Goal: Task Accomplishment & Management: Manage account settings

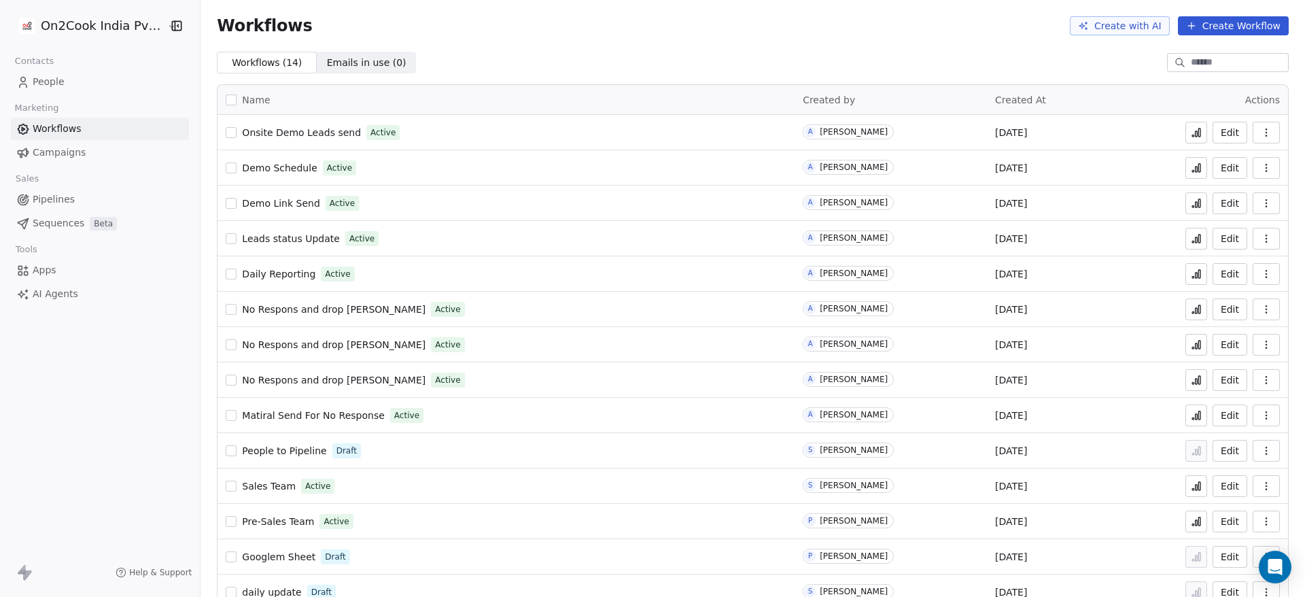
click at [265, 136] on span "Onsite Demo Leads send" at bounding box center [301, 132] width 119 height 11
click at [46, 80] on span "People" at bounding box center [49, 82] width 32 height 14
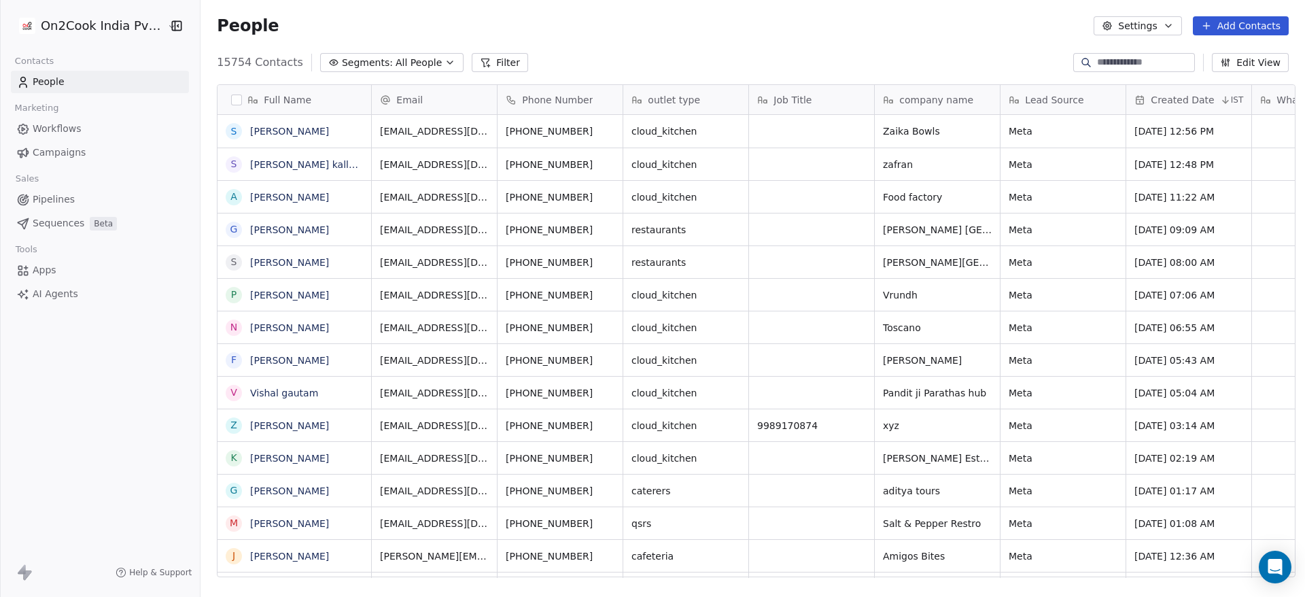
scroll to position [509, 1095]
click at [1101, 63] on input at bounding box center [1144, 63] width 95 height 14
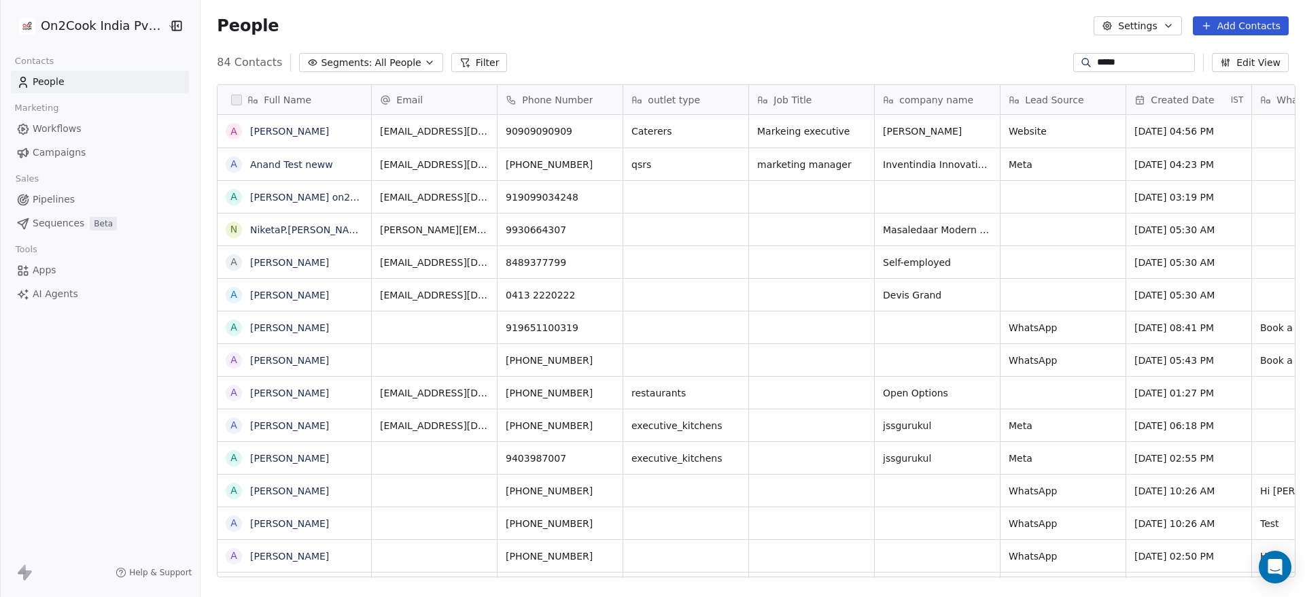
type input "*****"
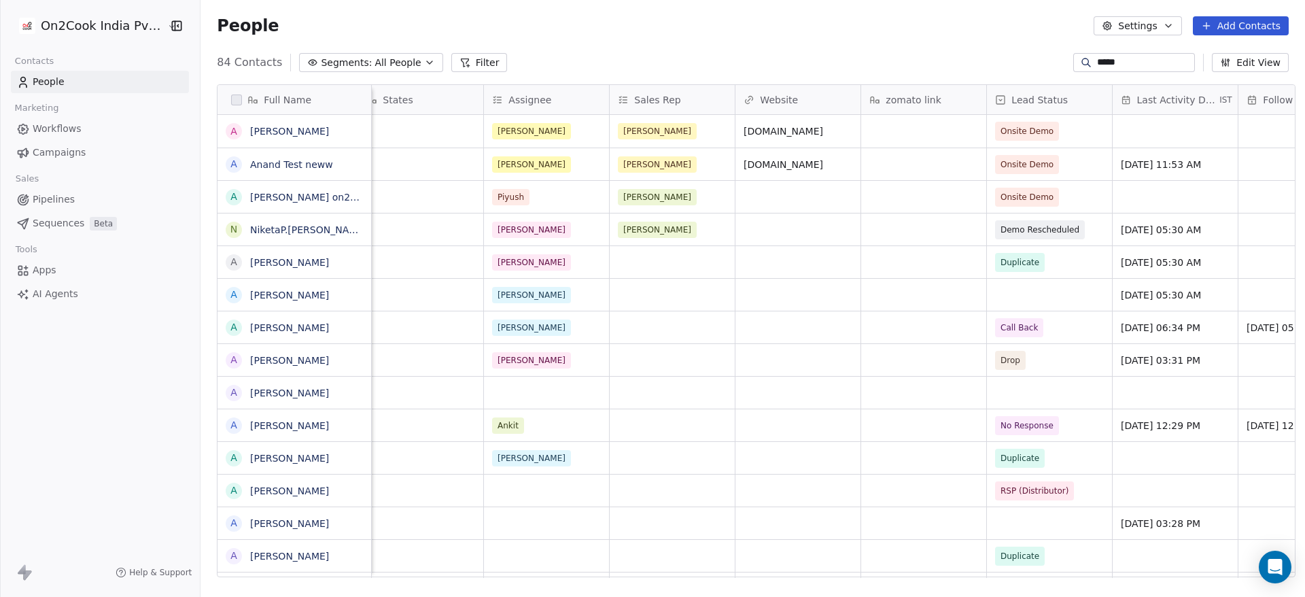
scroll to position [0, 1311]
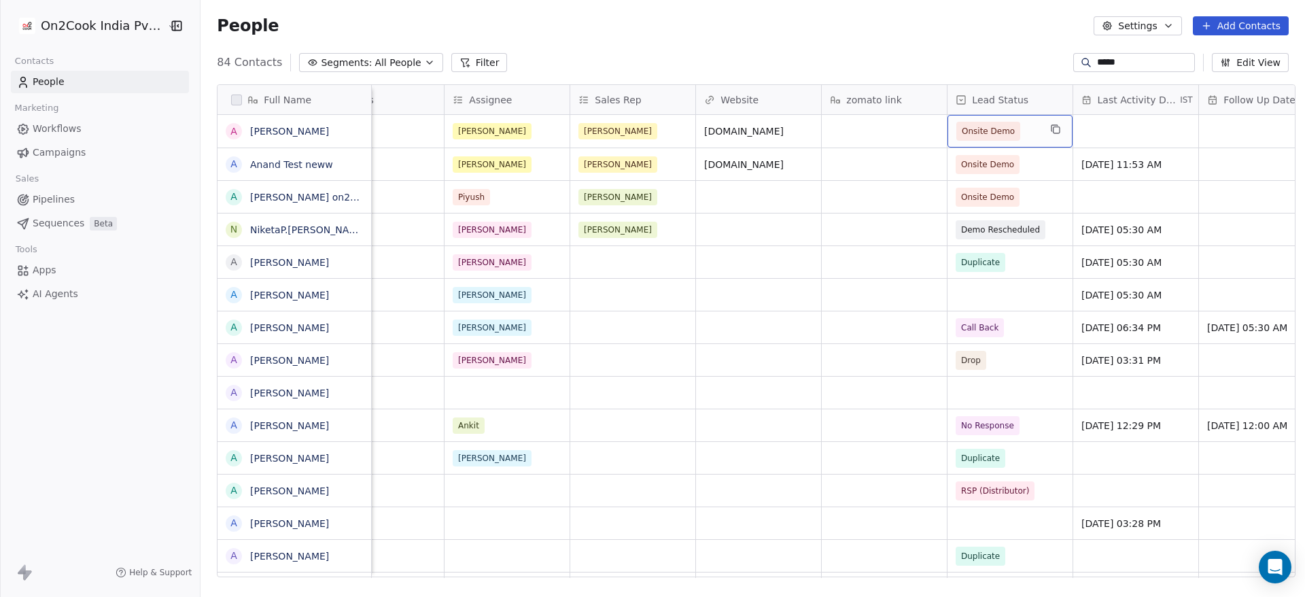
click at [1004, 129] on span "Onsite Demo" at bounding box center [988, 131] width 53 height 14
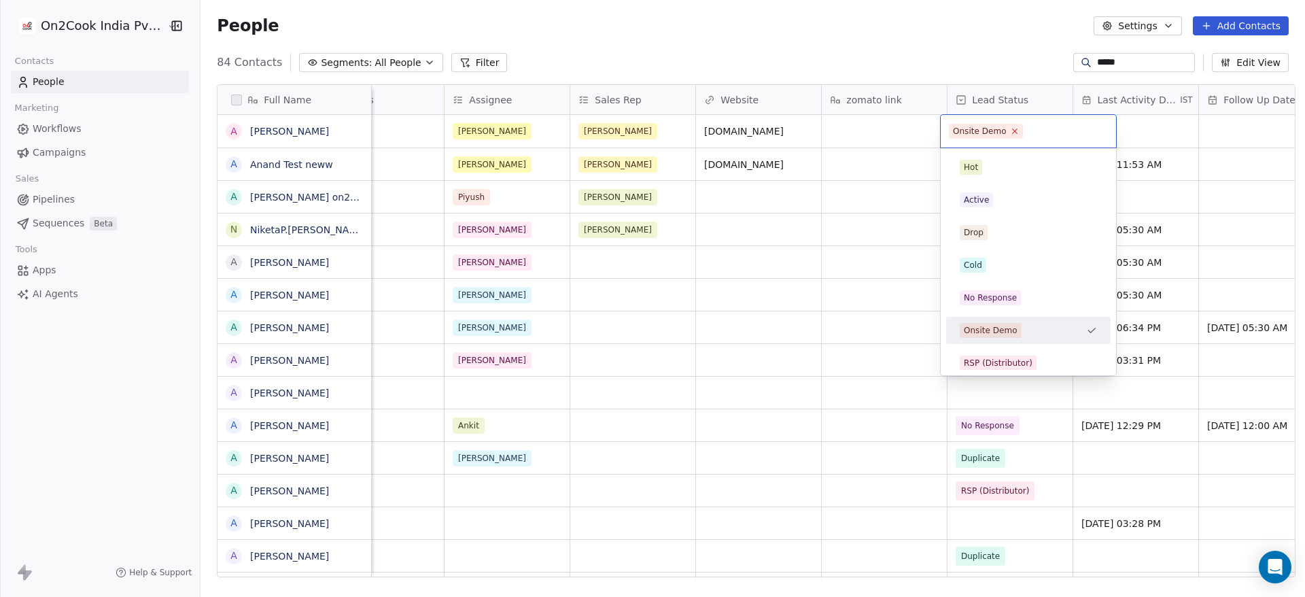
click at [1010, 131] on icon at bounding box center [1014, 130] width 9 height 9
click at [1007, 278] on div "Cold" at bounding box center [1028, 265] width 165 height 27
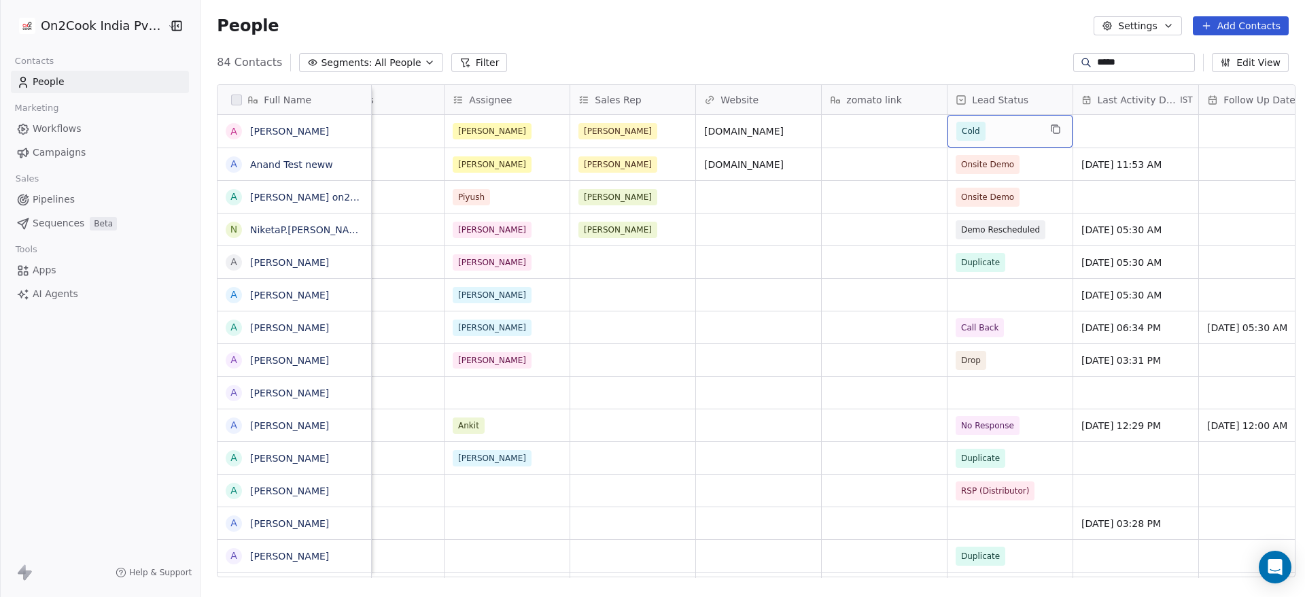
click at [993, 133] on span "Cold" at bounding box center [998, 131] width 83 height 19
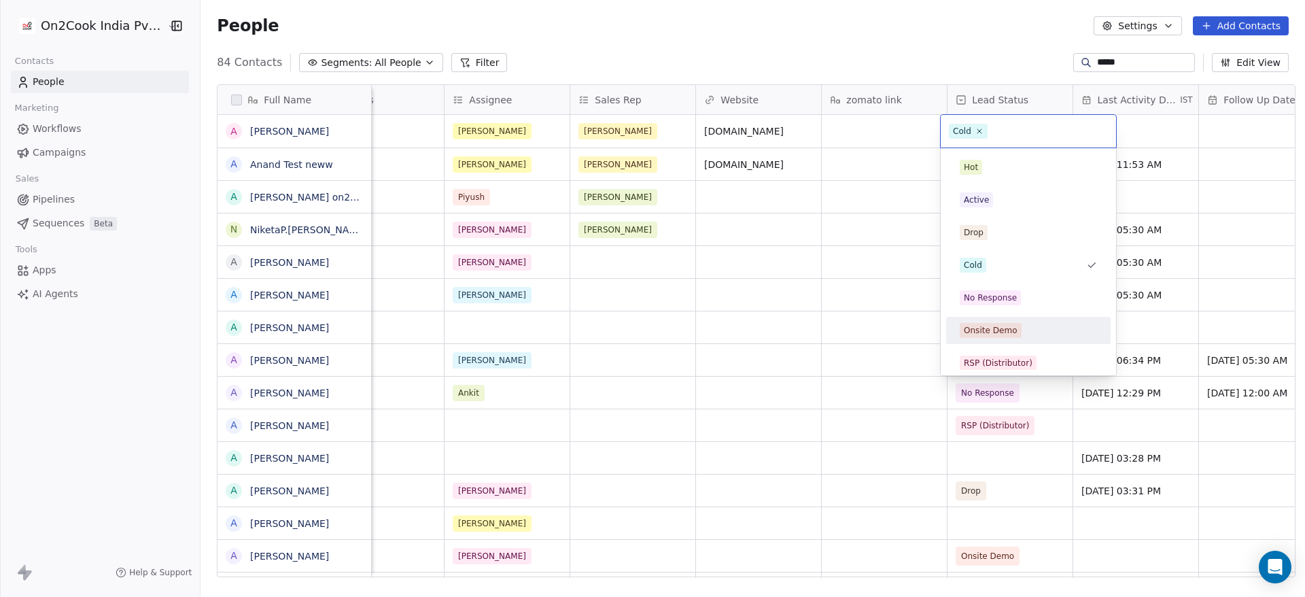
click at [1018, 328] on span "Onsite Demo" at bounding box center [991, 330] width 62 height 15
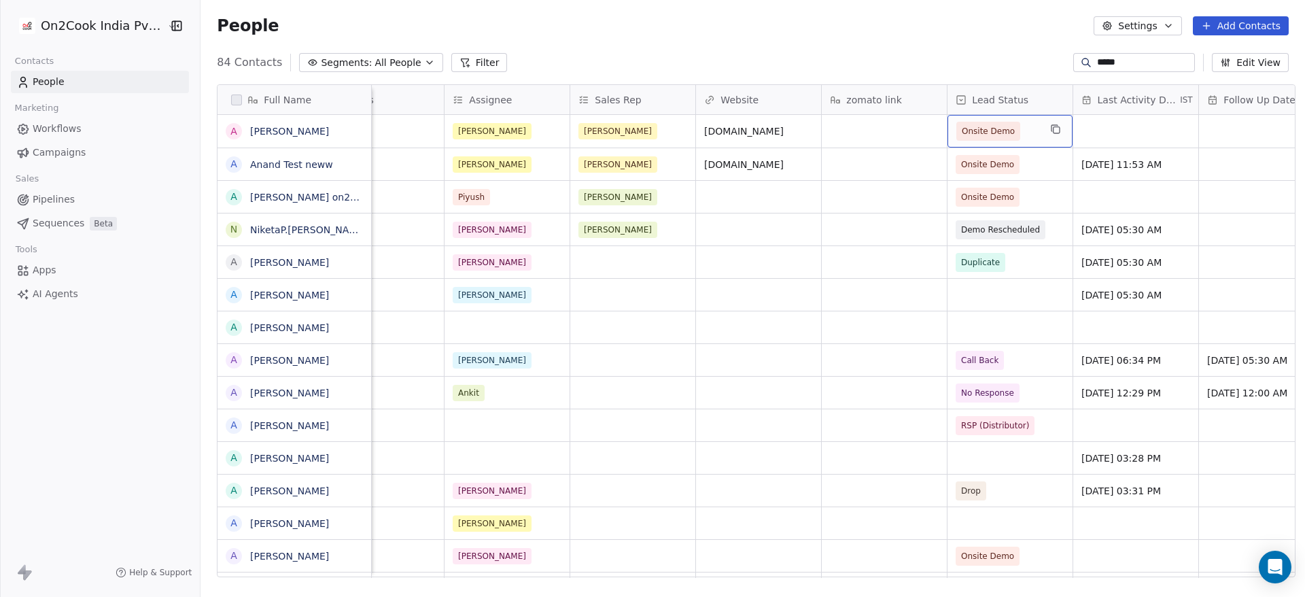
click at [1005, 131] on span "Onsite Demo" at bounding box center [988, 131] width 53 height 14
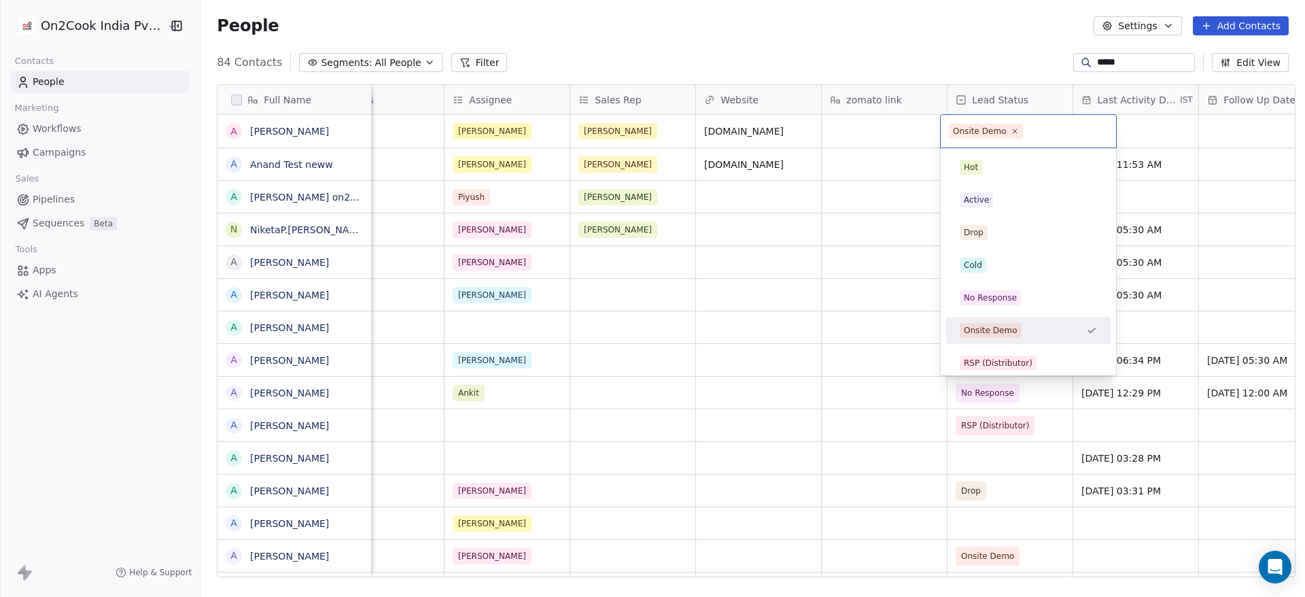
click at [1007, 332] on div "Onsite Demo" at bounding box center [991, 330] width 54 height 12
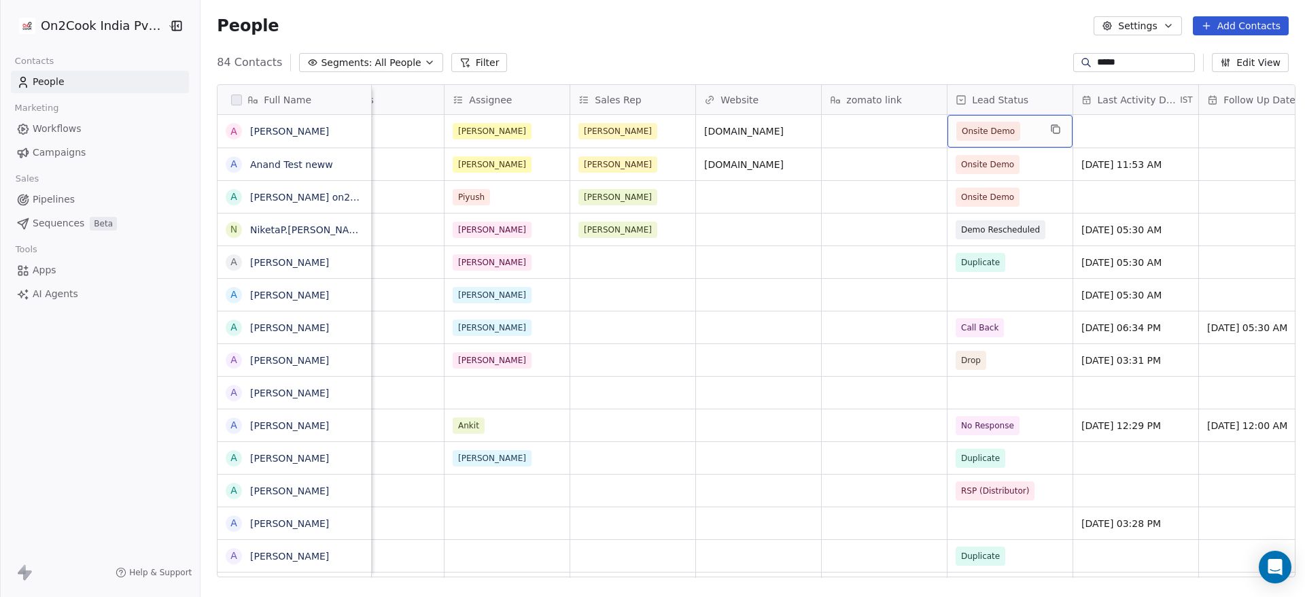
click at [993, 133] on span "Onsite Demo" at bounding box center [988, 131] width 53 height 14
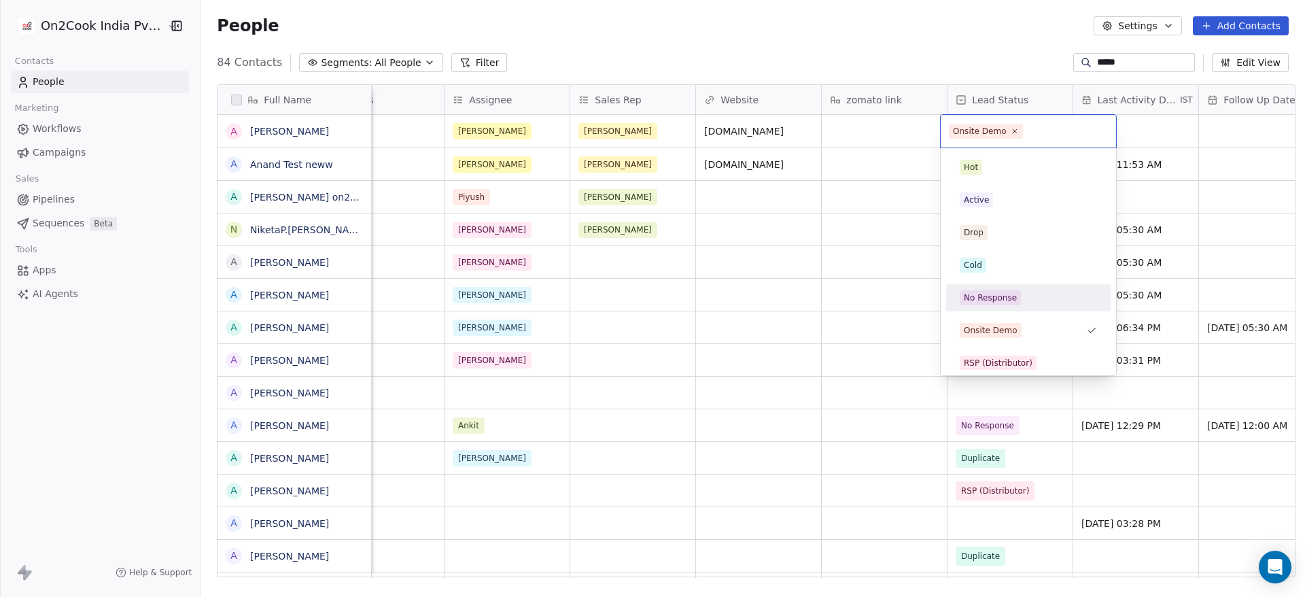
click at [1019, 305] on div "No Response" at bounding box center [1029, 298] width 154 height 22
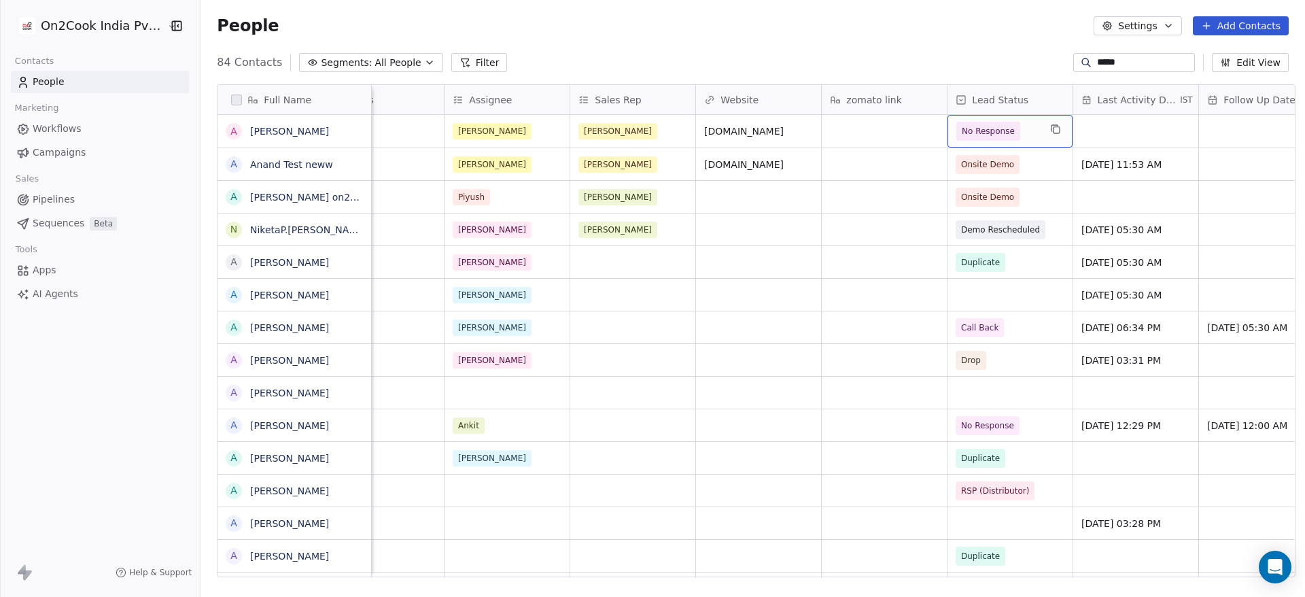
click at [996, 131] on span "No Response" at bounding box center [988, 131] width 53 height 14
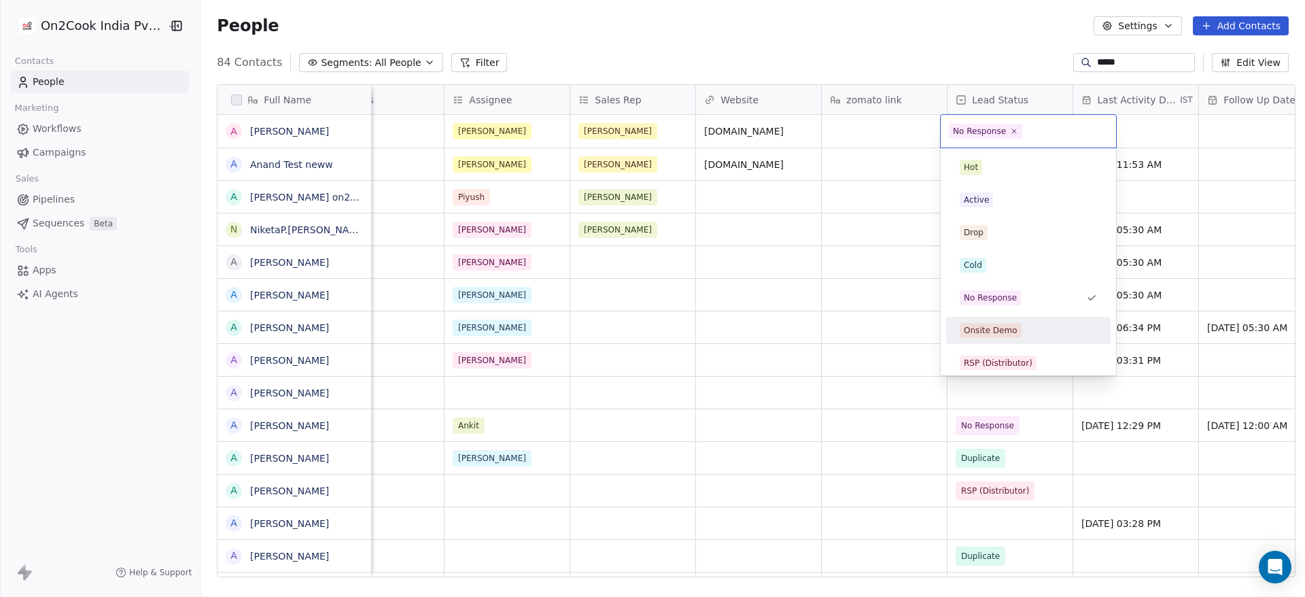
click at [1037, 331] on div "Onsite Demo" at bounding box center [1028, 330] width 137 height 15
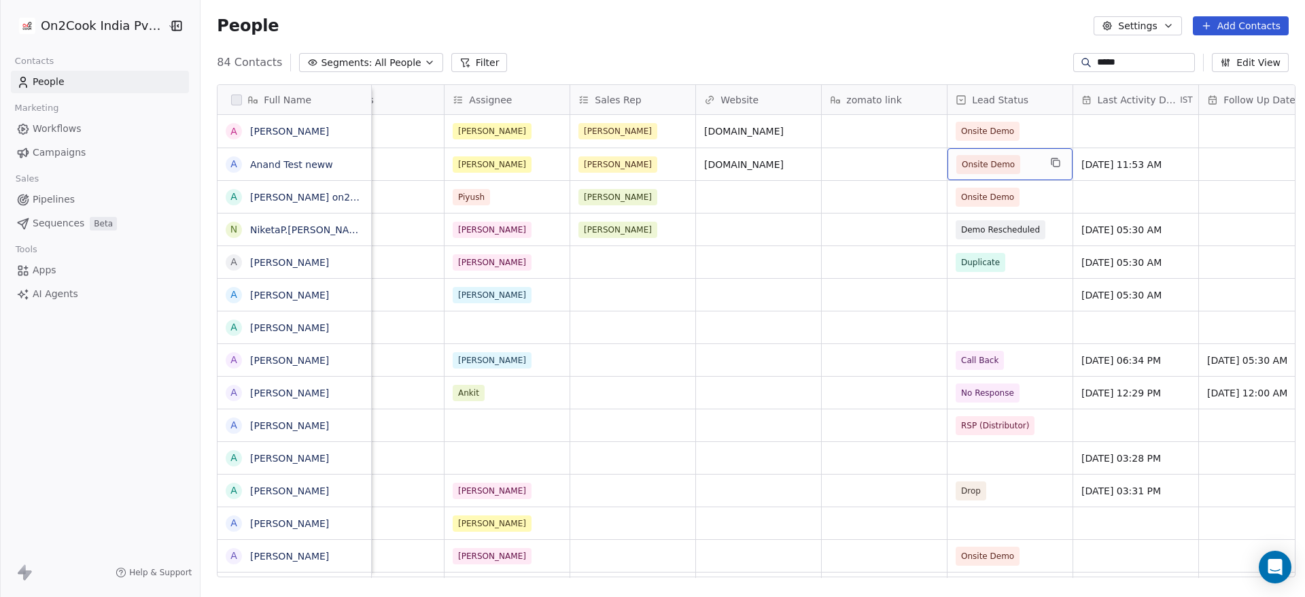
click at [998, 165] on span "Onsite Demo" at bounding box center [988, 165] width 53 height 14
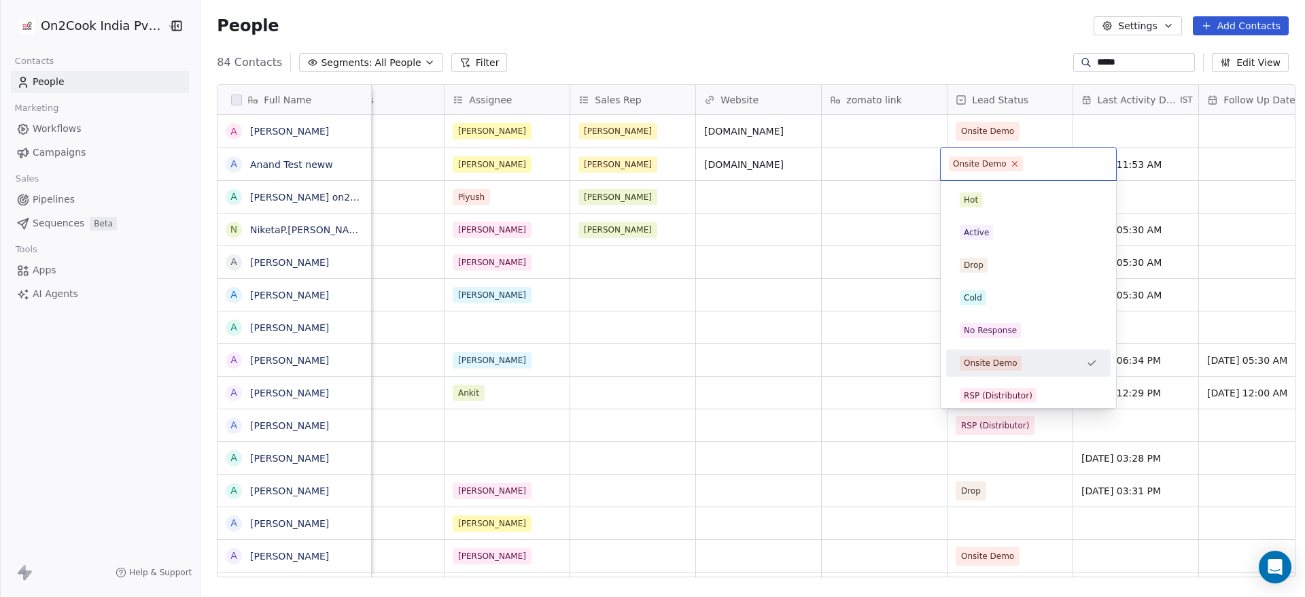
click at [1012, 165] on icon at bounding box center [1014, 164] width 5 height 5
click at [967, 16] on html "On2Cook India Pvt. Ltd. Contacts People Marketing Workflows Campaigns Sales Pip…" at bounding box center [652, 298] width 1305 height 597
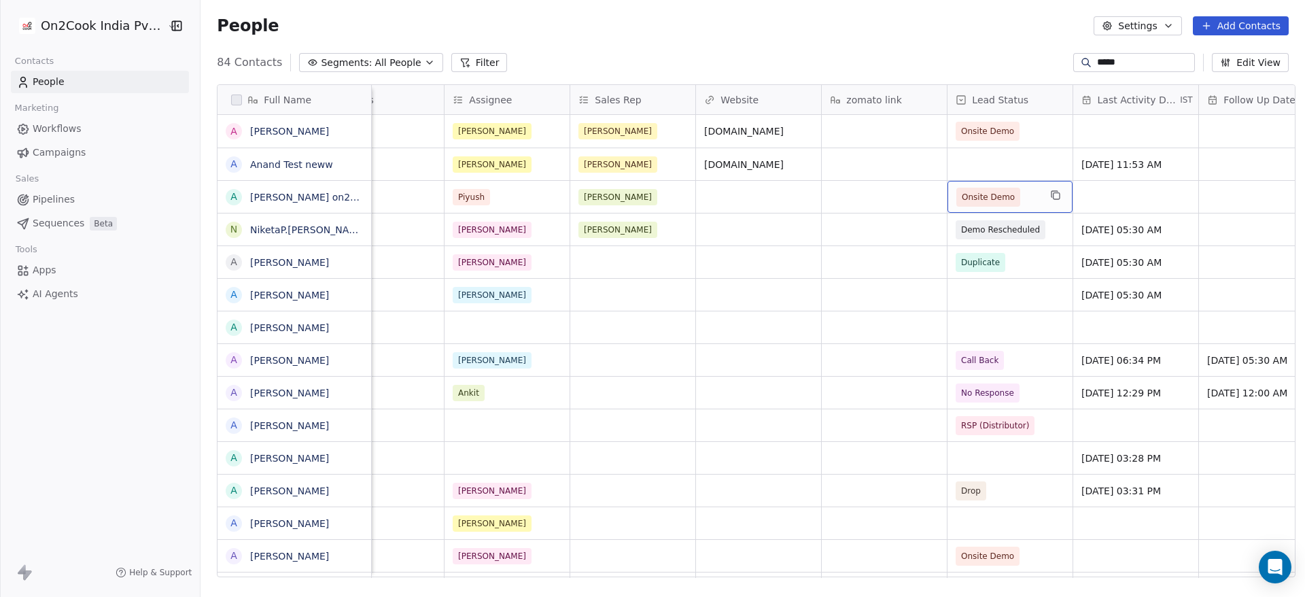
click at [1003, 198] on span "Onsite Demo" at bounding box center [988, 197] width 53 height 14
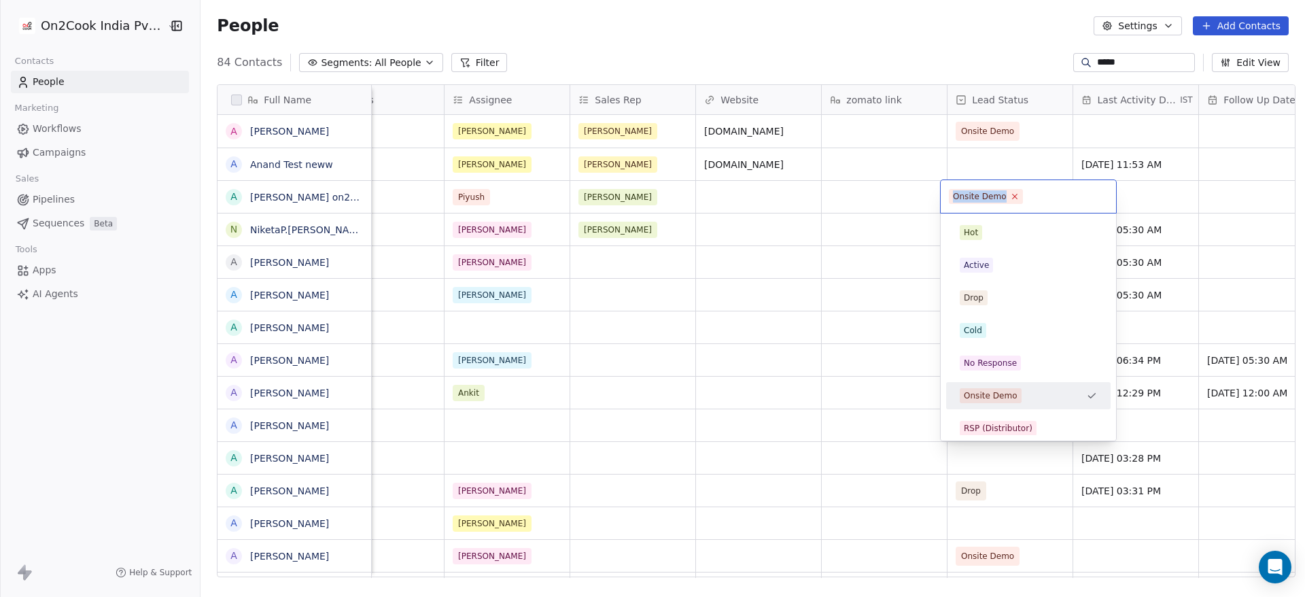
click at [1011, 196] on icon at bounding box center [1014, 196] width 9 height 9
click at [978, 8] on html "On2Cook India Pvt. Ltd. Contacts People Marketing Workflows Campaigns Sales Pip…" at bounding box center [652, 298] width 1305 height 597
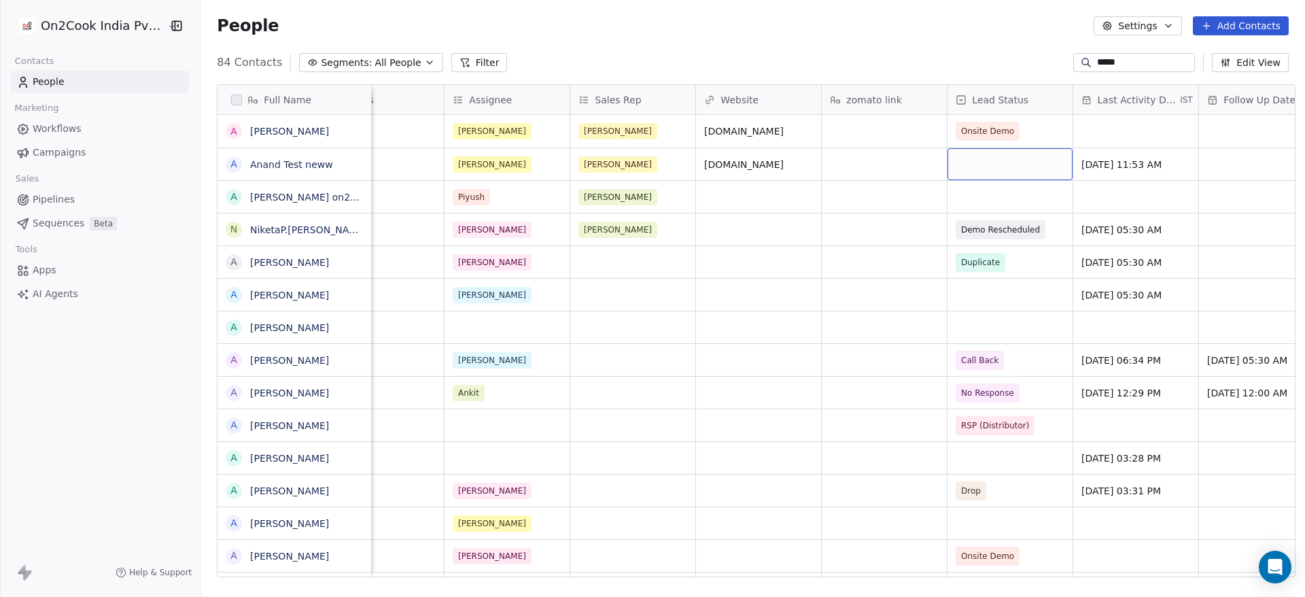
click at [991, 156] on div "grid" at bounding box center [1010, 164] width 125 height 32
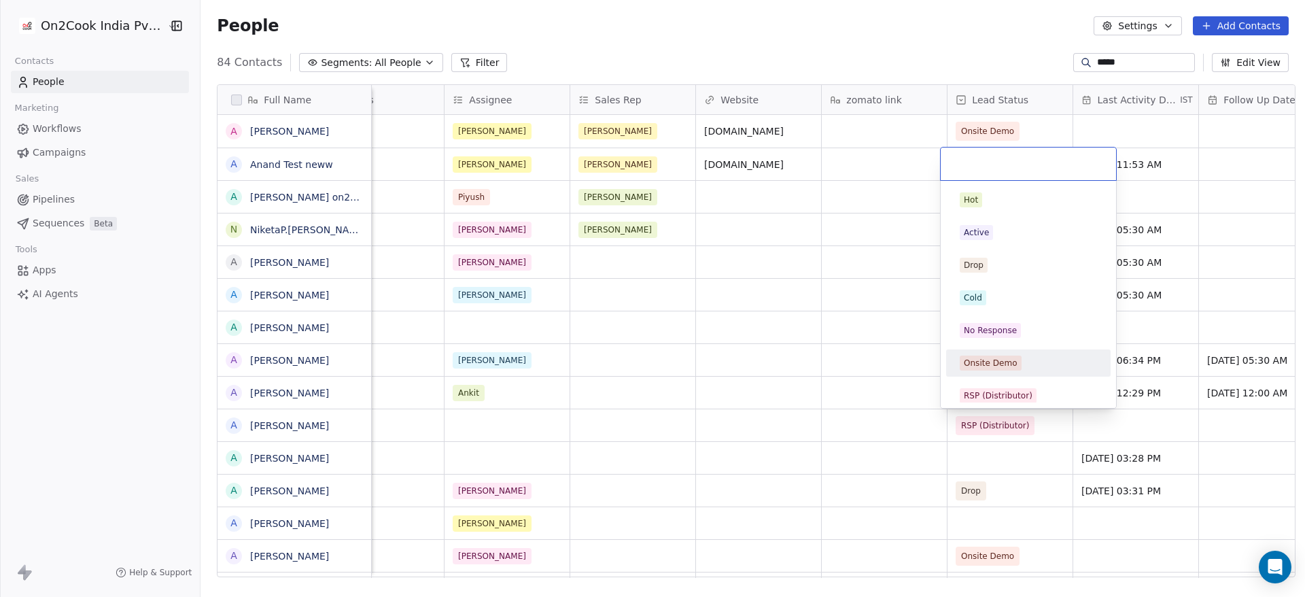
click at [1009, 364] on div "Onsite Demo" at bounding box center [991, 363] width 54 height 12
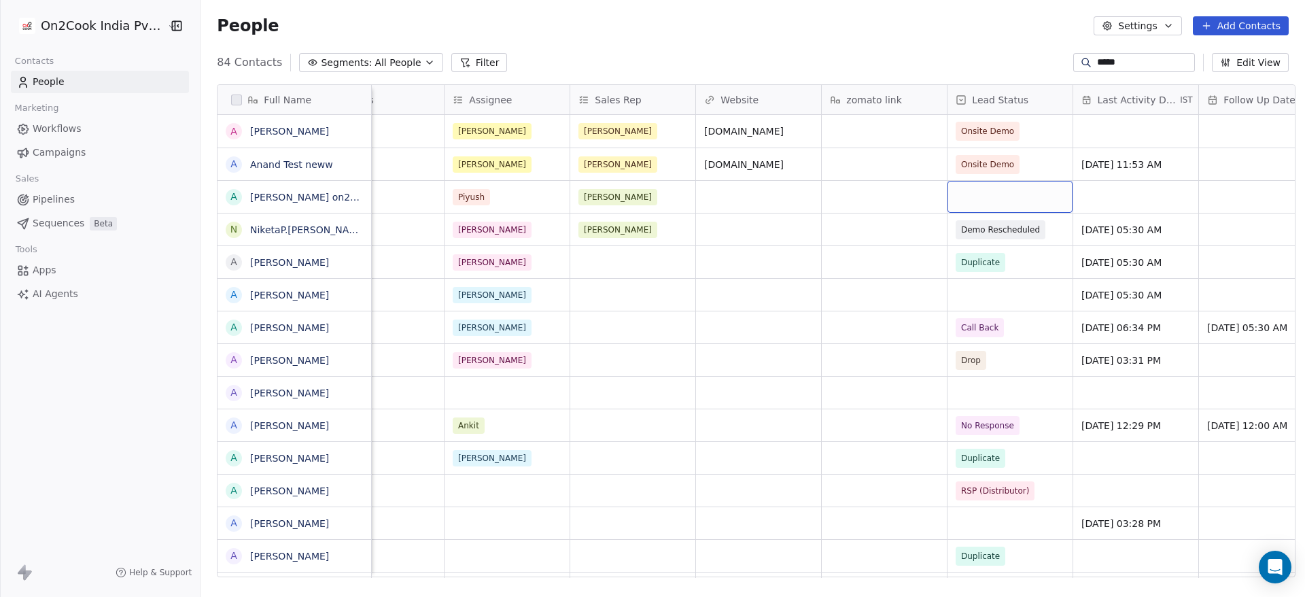
click at [989, 197] on div "grid" at bounding box center [1010, 197] width 125 height 32
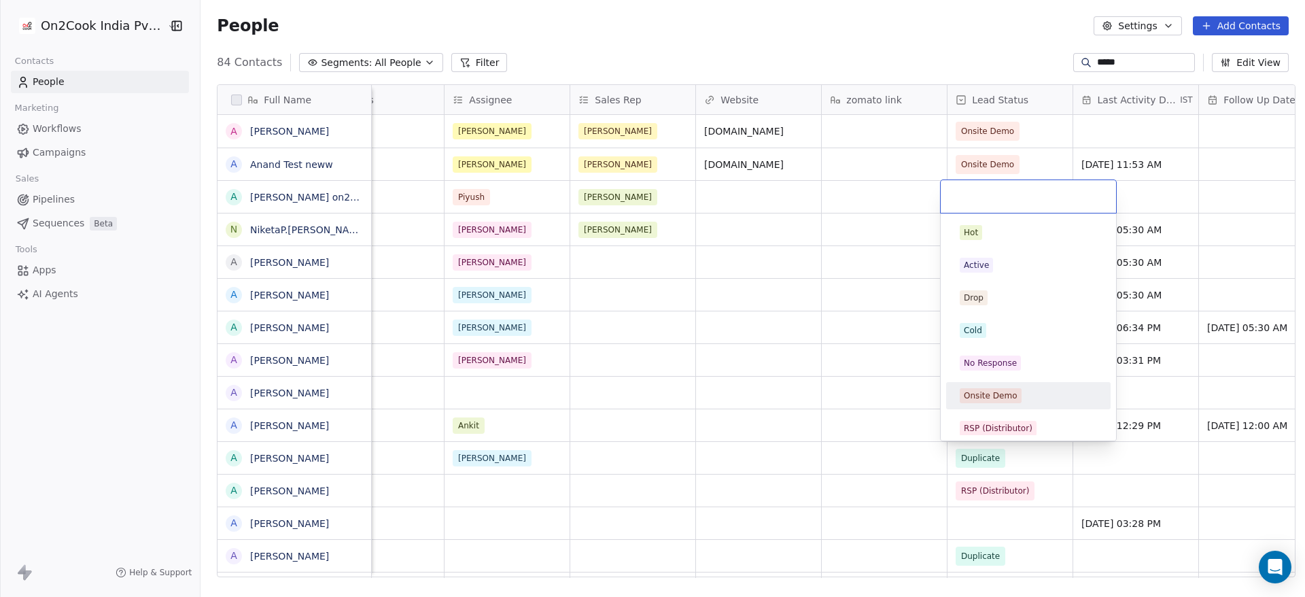
click at [1018, 389] on span "Onsite Demo" at bounding box center [991, 395] width 62 height 15
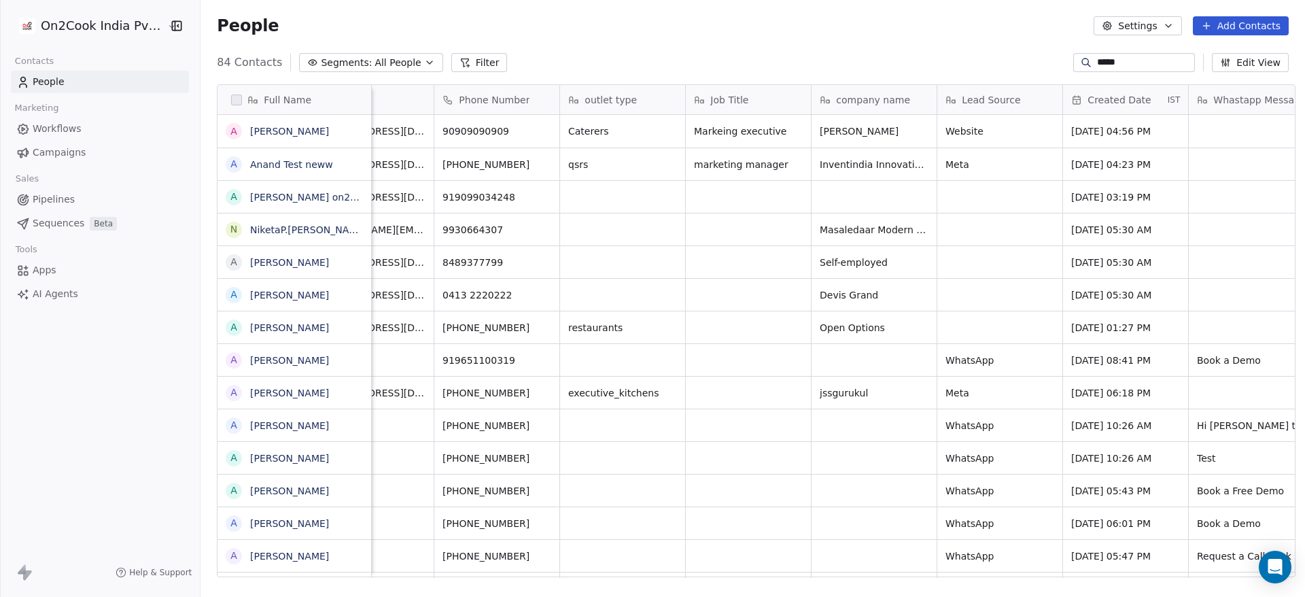
scroll to position [0, 0]
